Goal: Information Seeking & Learning: Learn about a topic

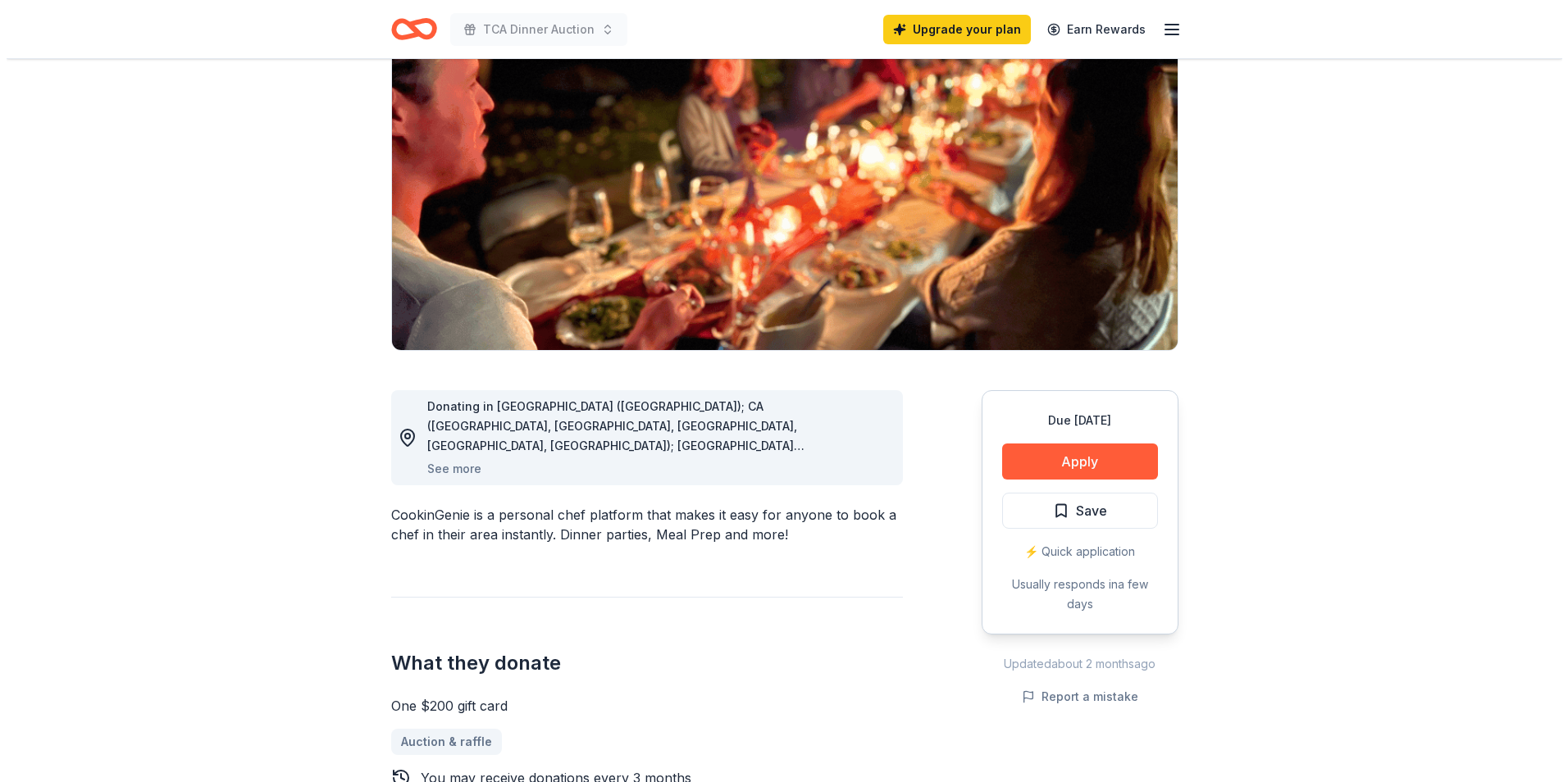
scroll to position [164, 0]
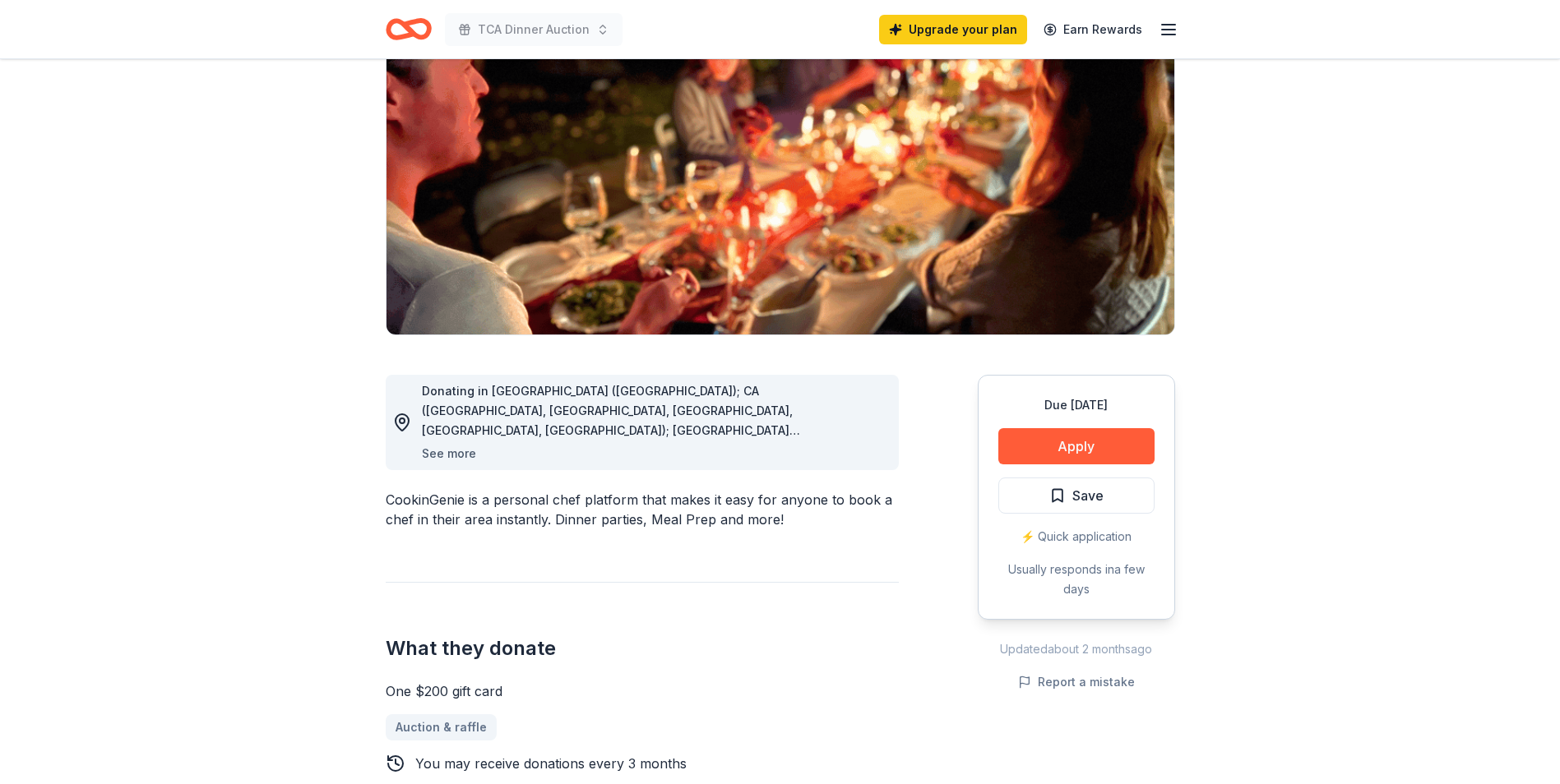
click at [449, 455] on button "See more" at bounding box center [449, 454] width 54 height 20
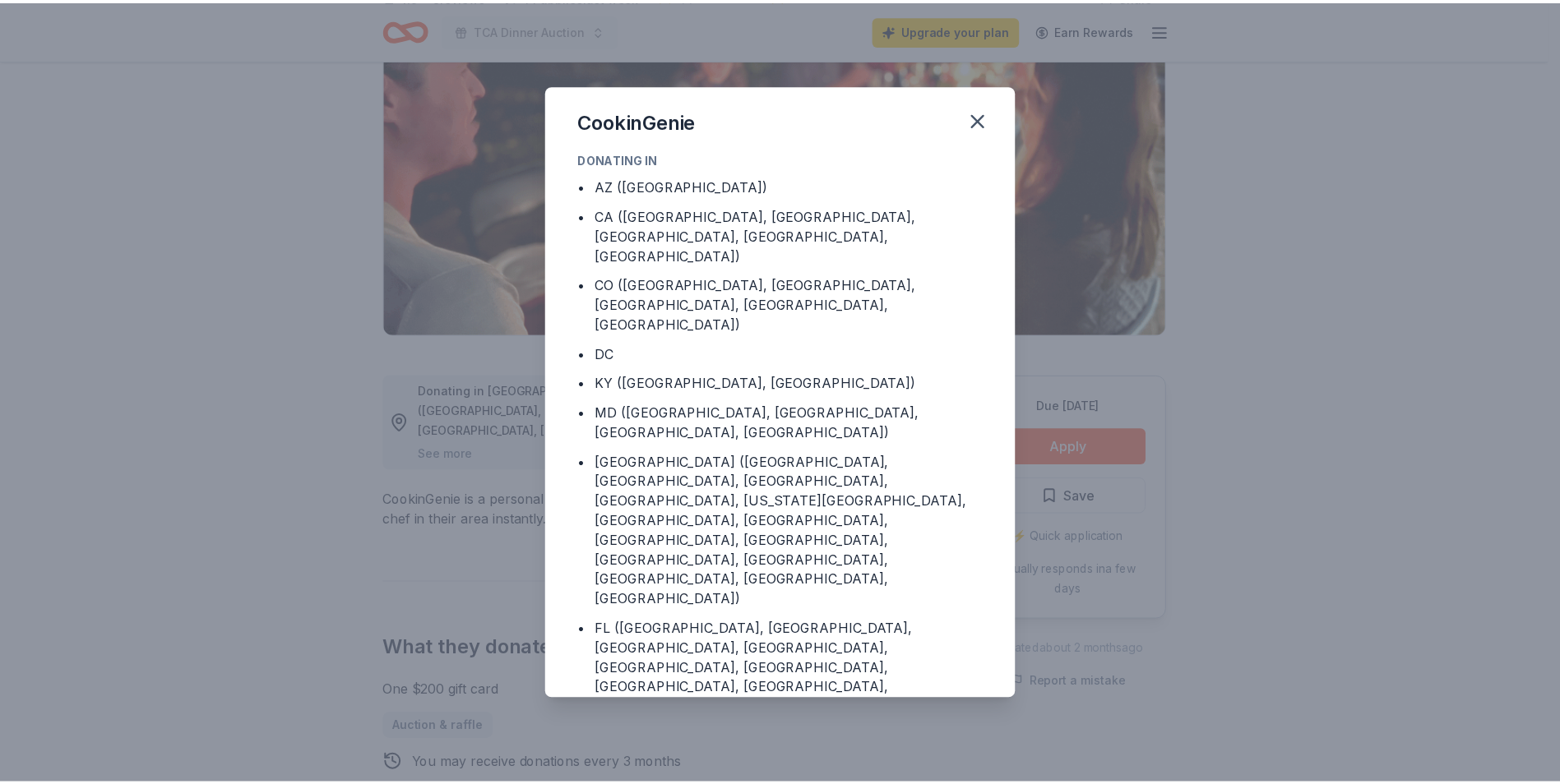
scroll to position [0, 0]
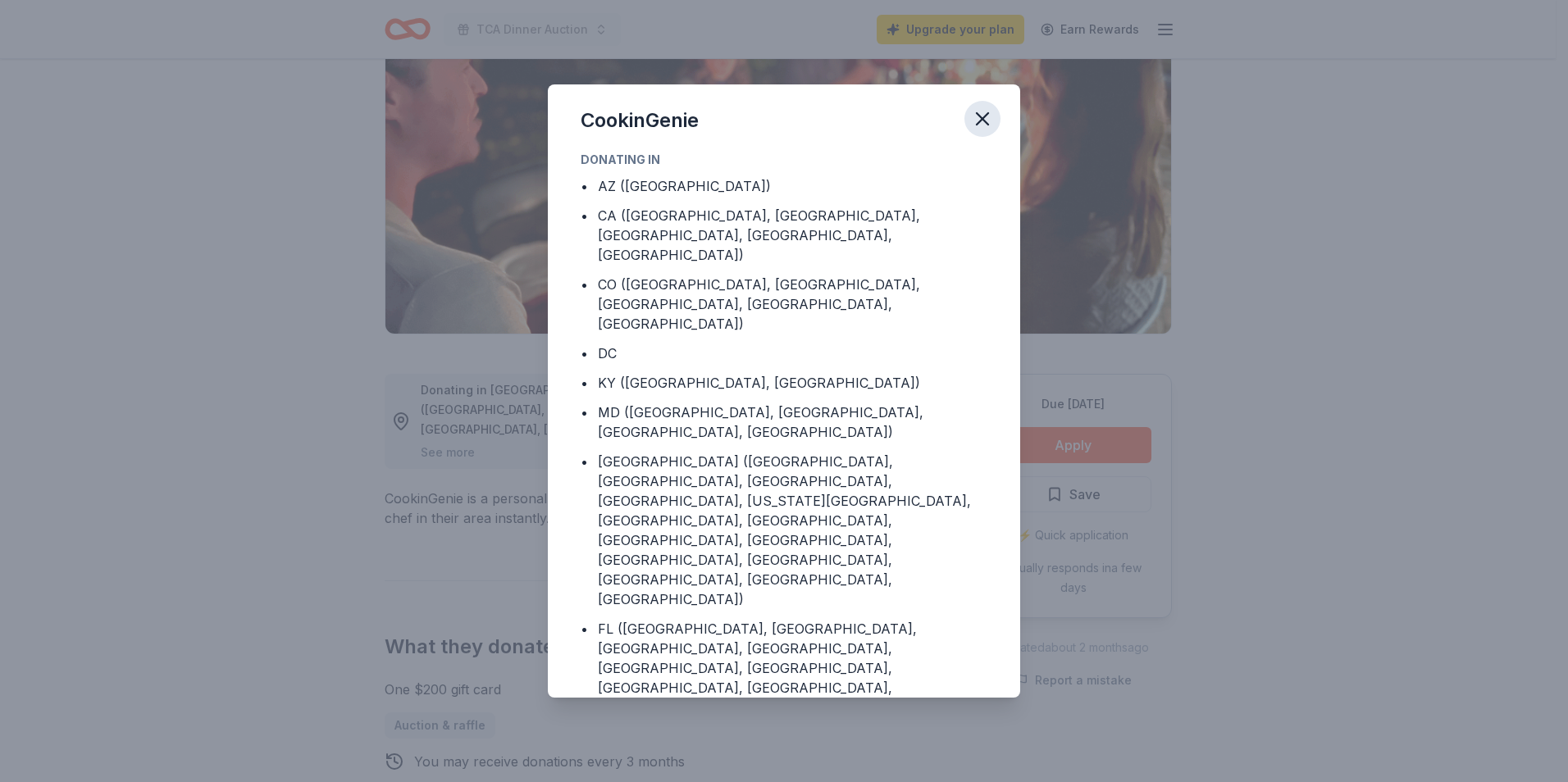
click at [990, 121] on icon "button" at bounding box center [982, 119] width 23 height 23
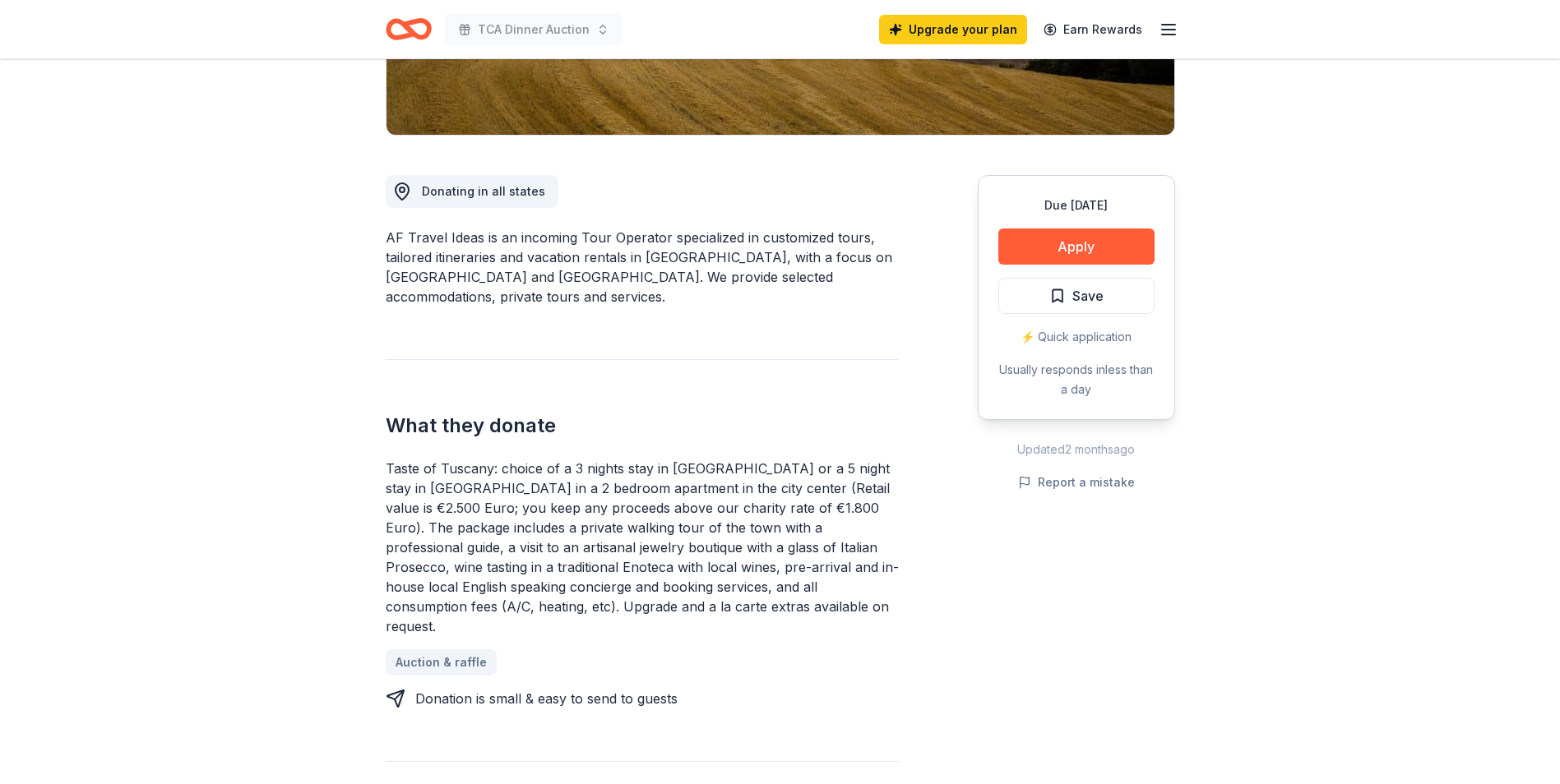
scroll to position [165, 0]
